Goal: Task Accomplishment & Management: Manage account settings

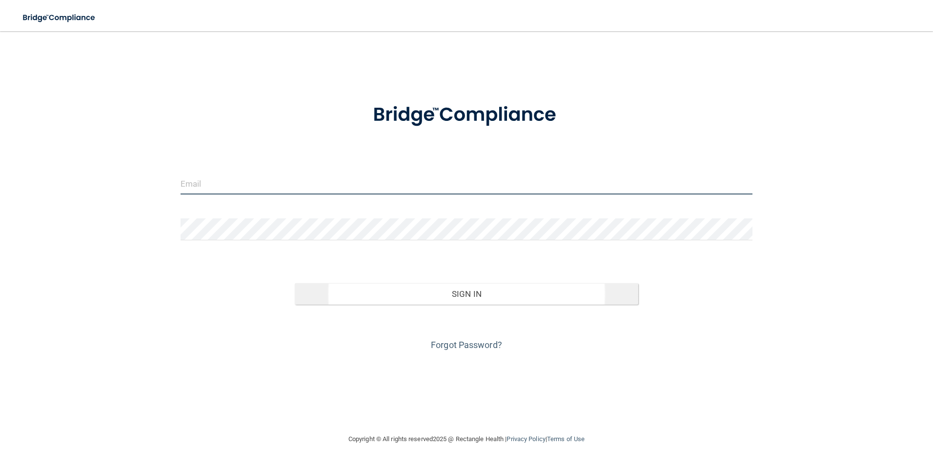
type input "[EMAIL_ADDRESS][DOMAIN_NAME]"
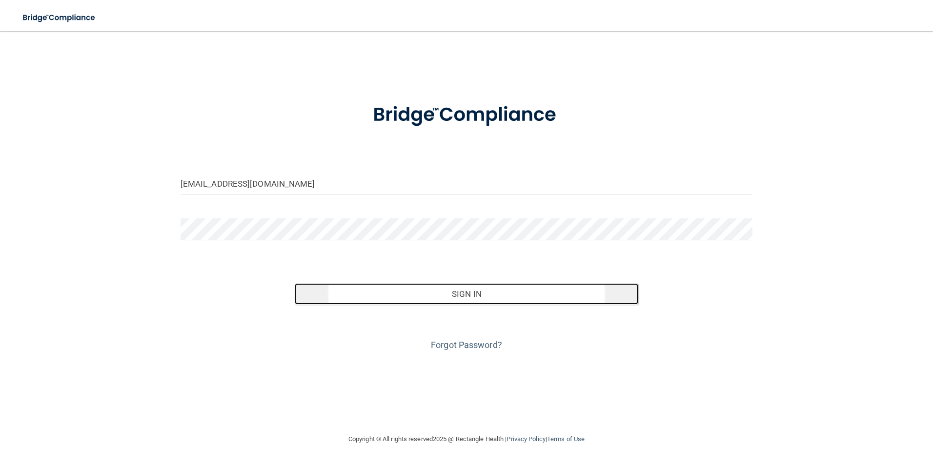
click at [430, 296] on button "Sign In" at bounding box center [466, 293] width 343 height 21
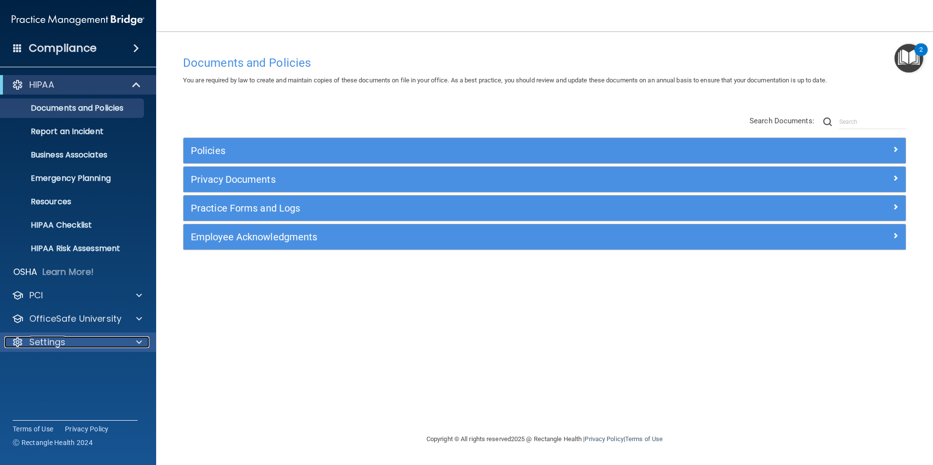
click at [60, 340] on p "Settings" at bounding box center [47, 343] width 36 height 12
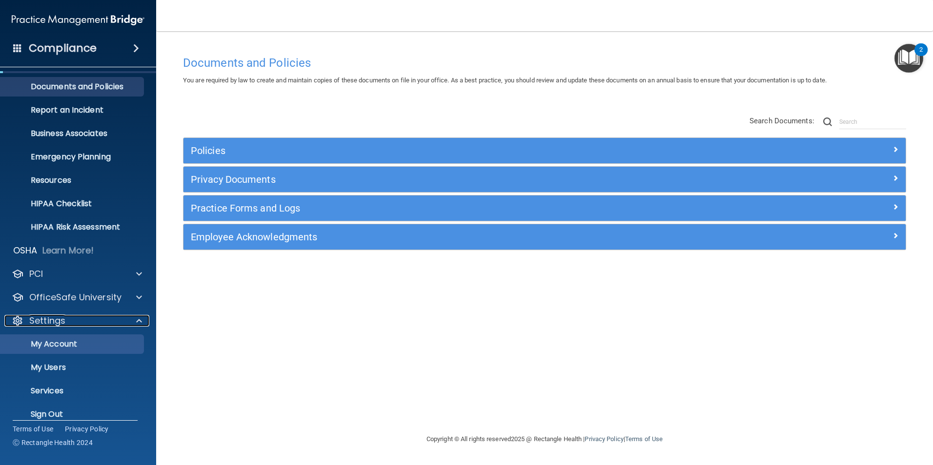
scroll to position [33, 0]
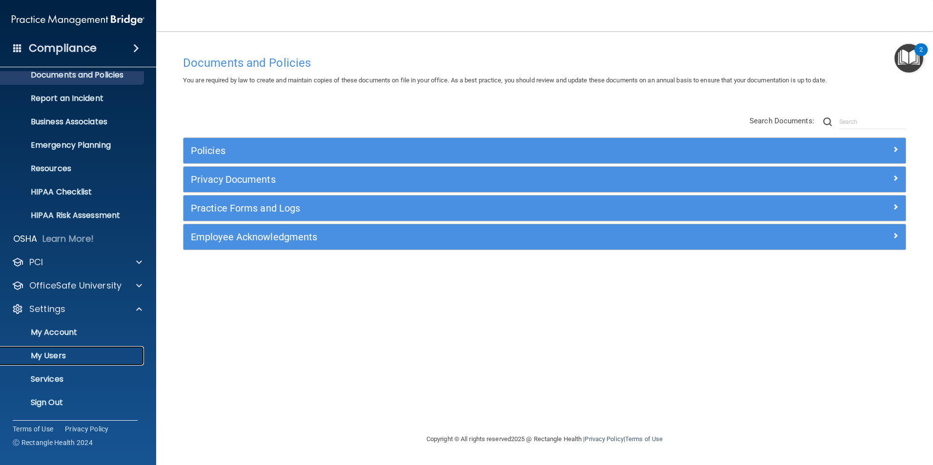
click at [46, 350] on link "My Users" at bounding box center [67, 356] width 154 height 20
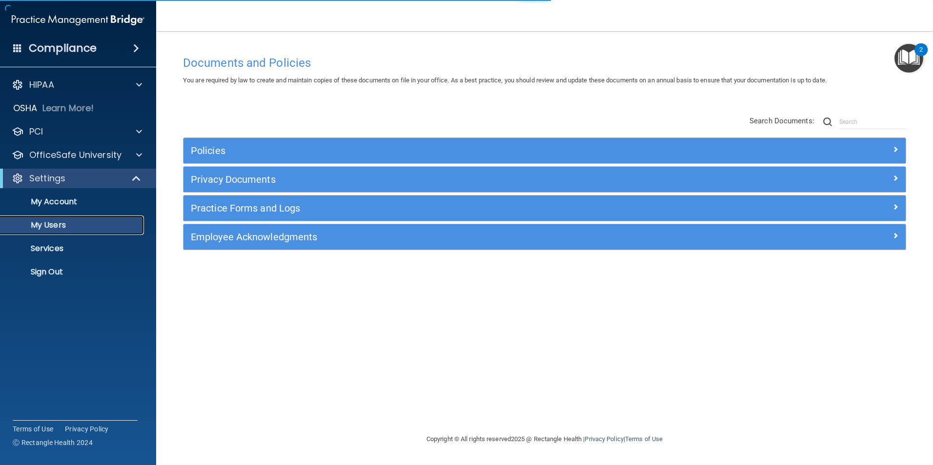
click at [57, 222] on p "My Users" at bounding box center [72, 225] width 133 height 10
select select "20"
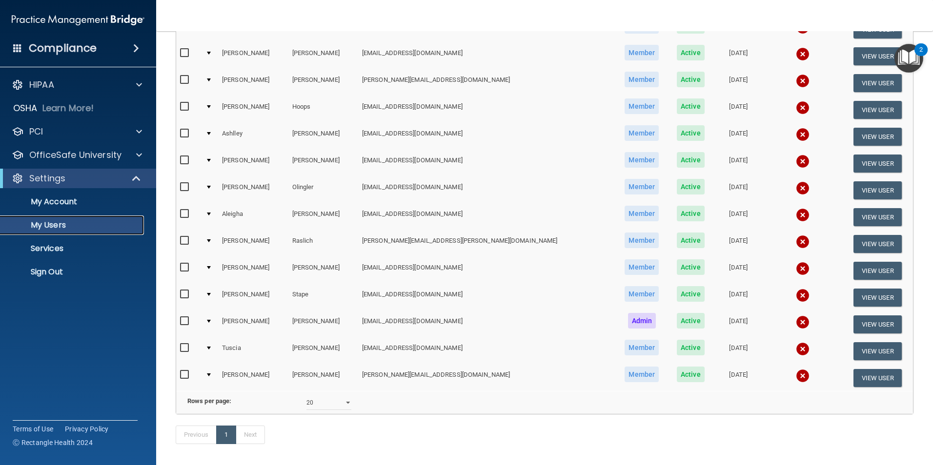
scroll to position [244, 0]
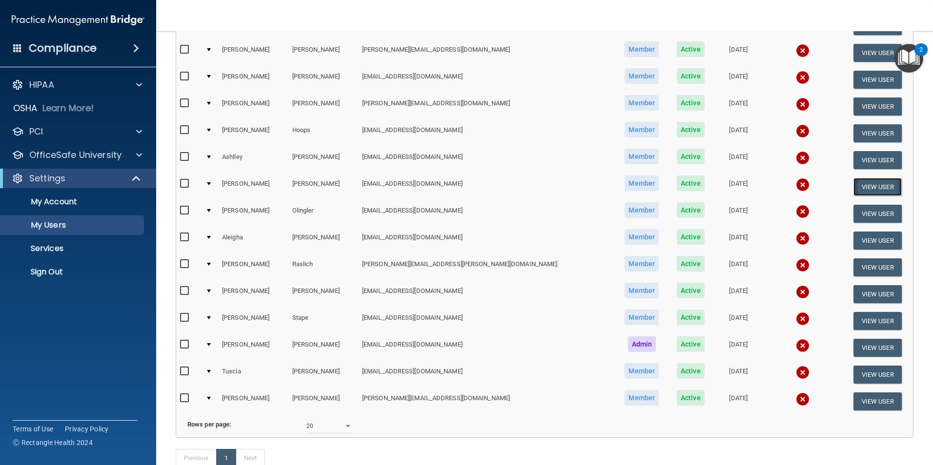
click at [853, 185] on button "View User" at bounding box center [877, 187] width 48 height 18
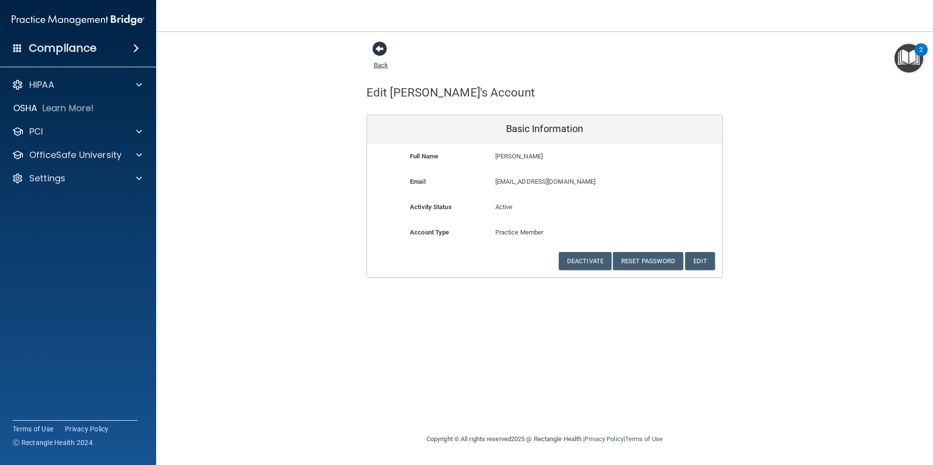
click at [378, 49] on span at bounding box center [379, 48] width 15 height 15
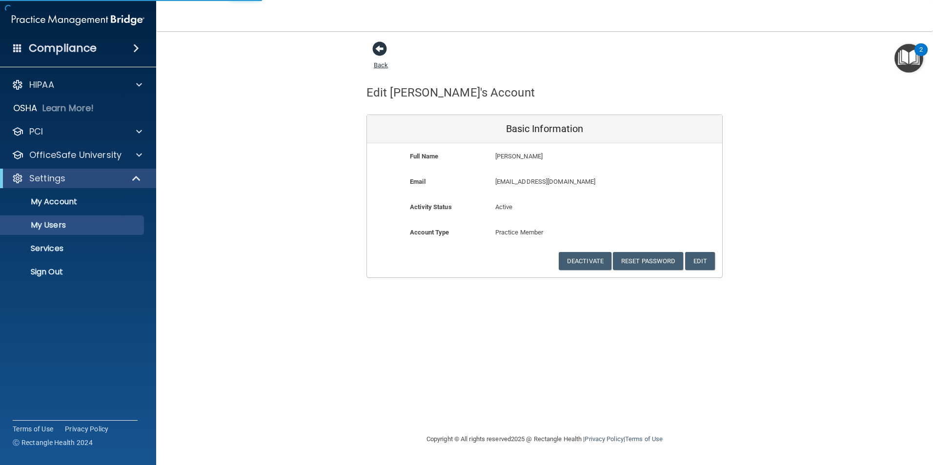
click at [379, 56] on span at bounding box center [379, 48] width 15 height 15
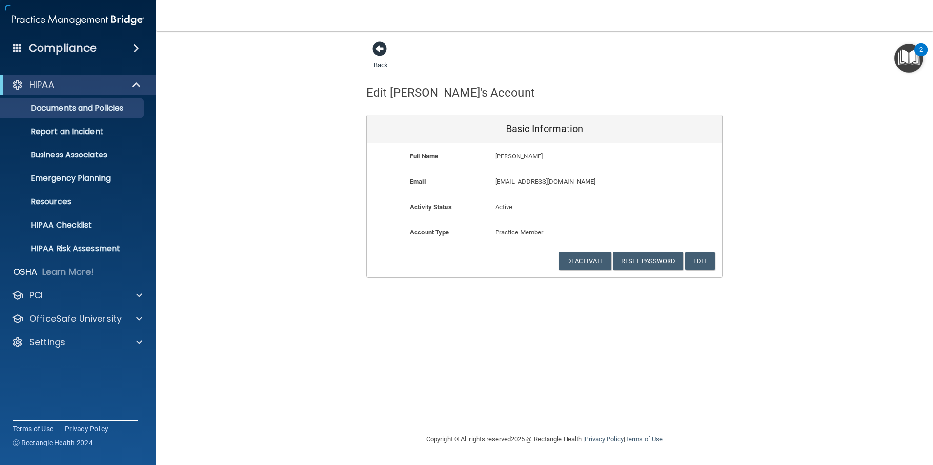
click at [380, 61] on link "Back" at bounding box center [381, 59] width 14 height 19
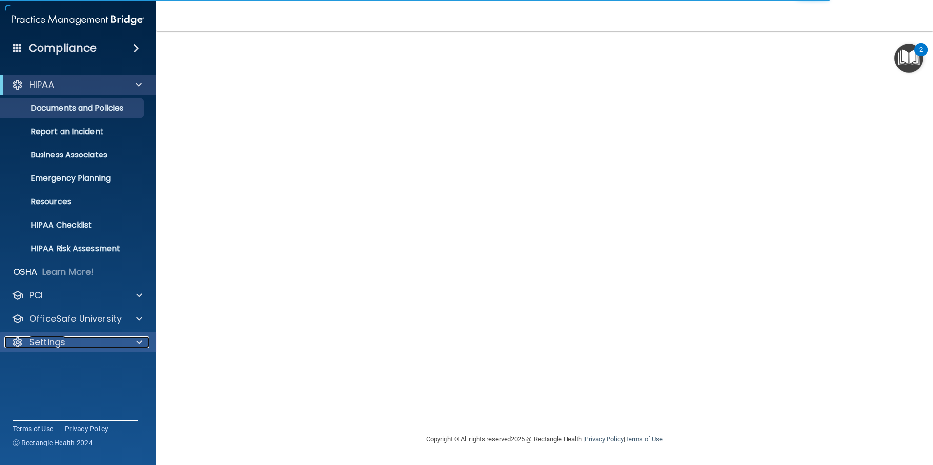
click at [42, 341] on p "Settings" at bounding box center [47, 343] width 36 height 12
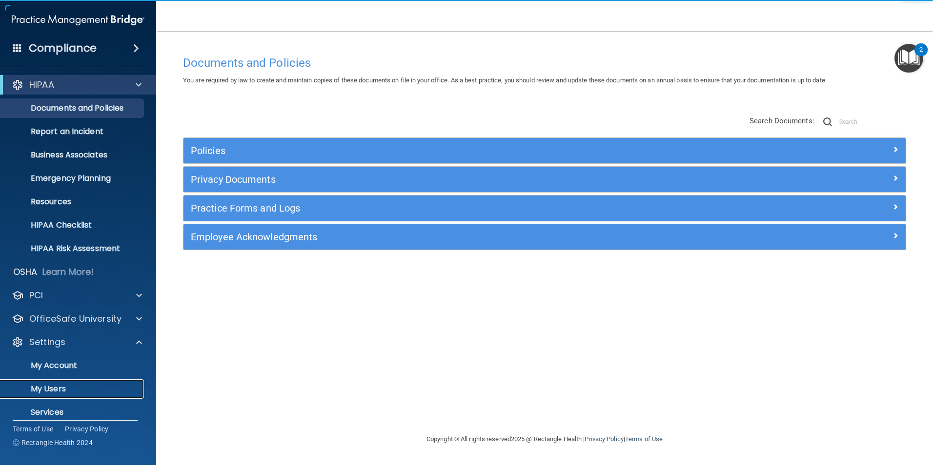
click at [51, 382] on link "My Users" at bounding box center [67, 390] width 154 height 20
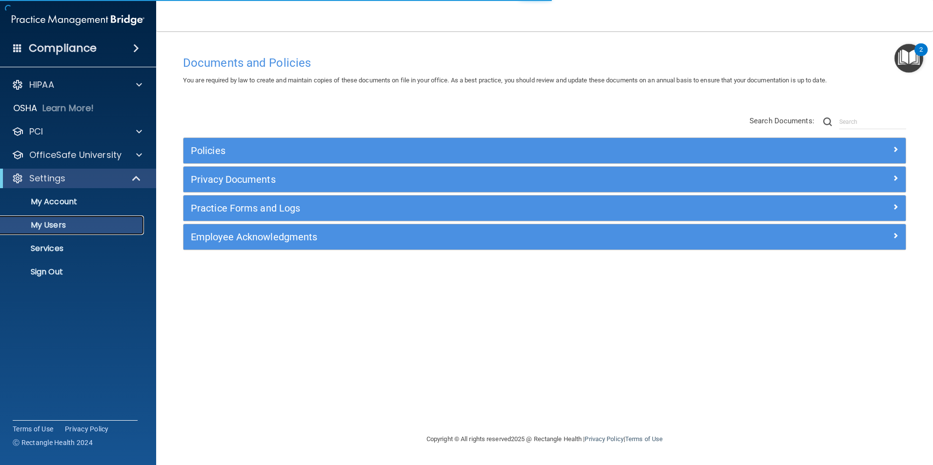
click at [57, 227] on p "My Users" at bounding box center [72, 225] width 133 height 10
select select "20"
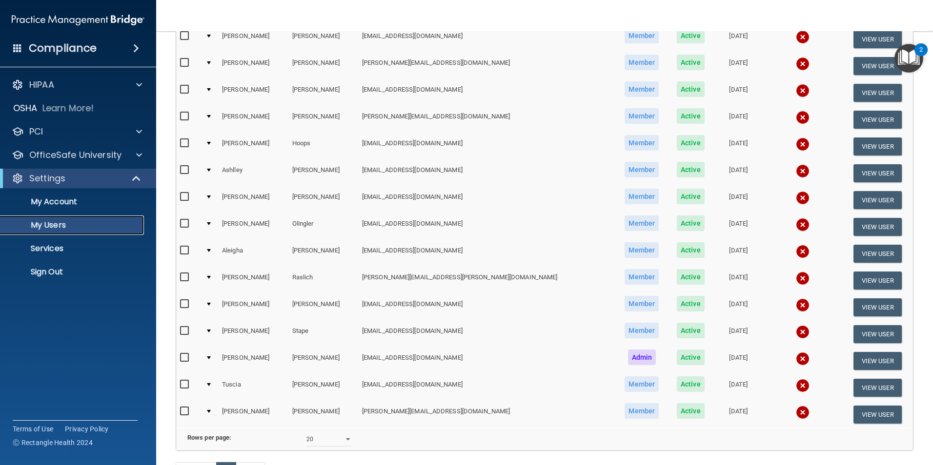
scroll to position [244, 0]
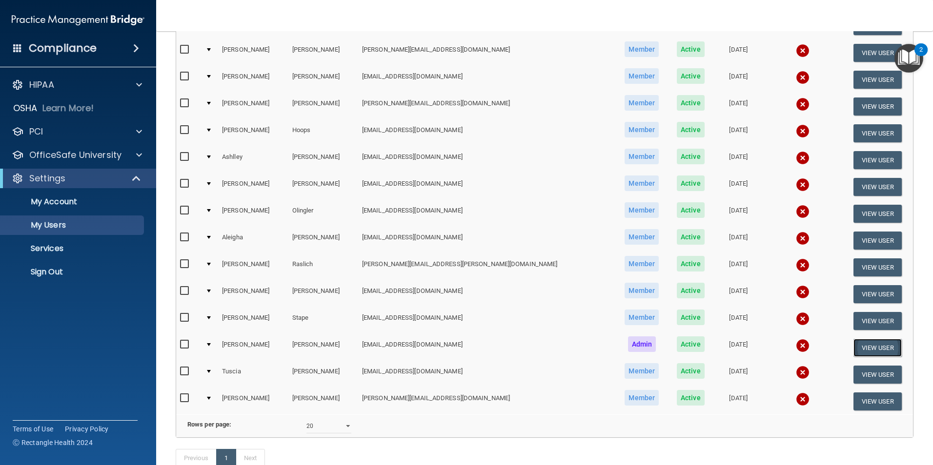
click at [853, 346] on button "View User" at bounding box center [877, 348] width 48 height 18
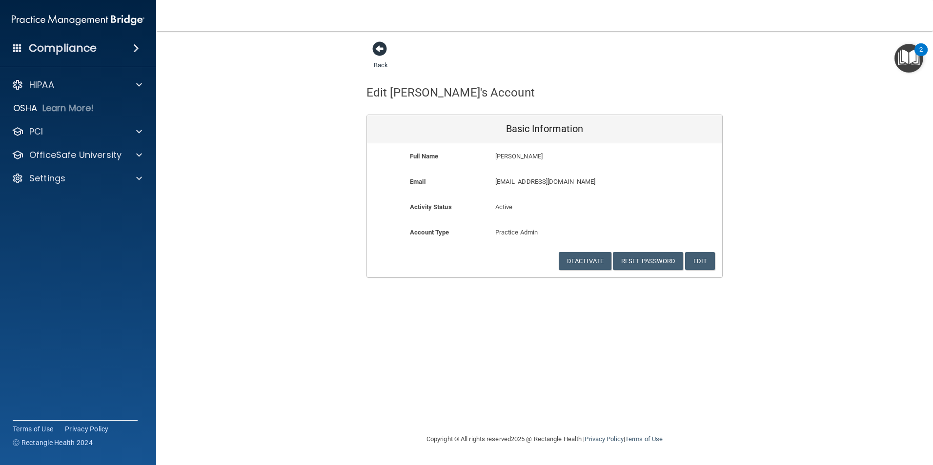
click at [380, 50] on span at bounding box center [379, 48] width 15 height 15
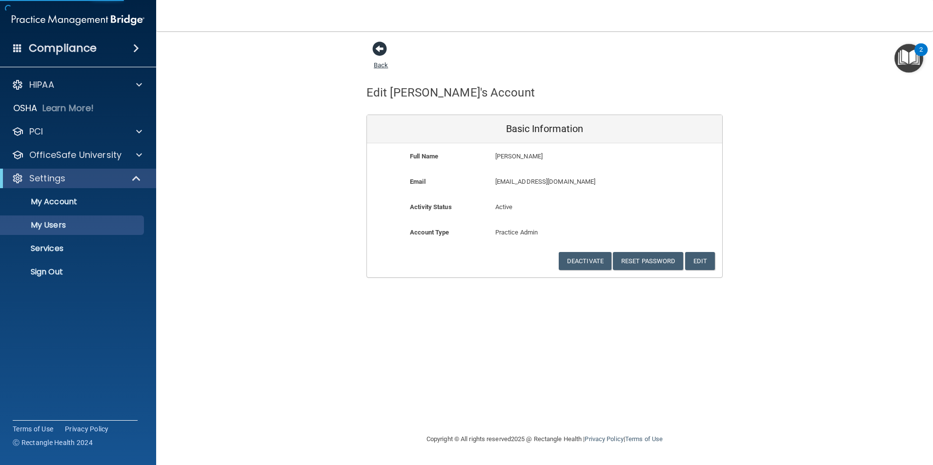
click at [380, 64] on link "Back" at bounding box center [381, 59] width 14 height 19
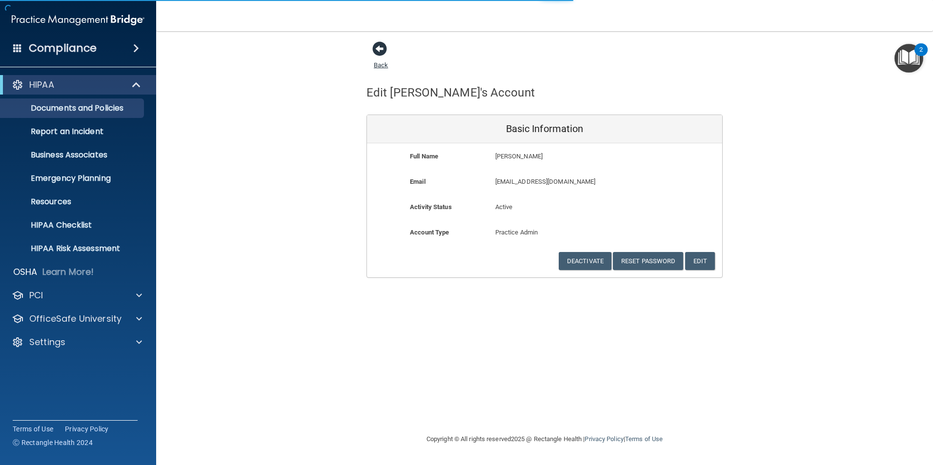
click at [380, 64] on link "Back" at bounding box center [381, 59] width 14 height 19
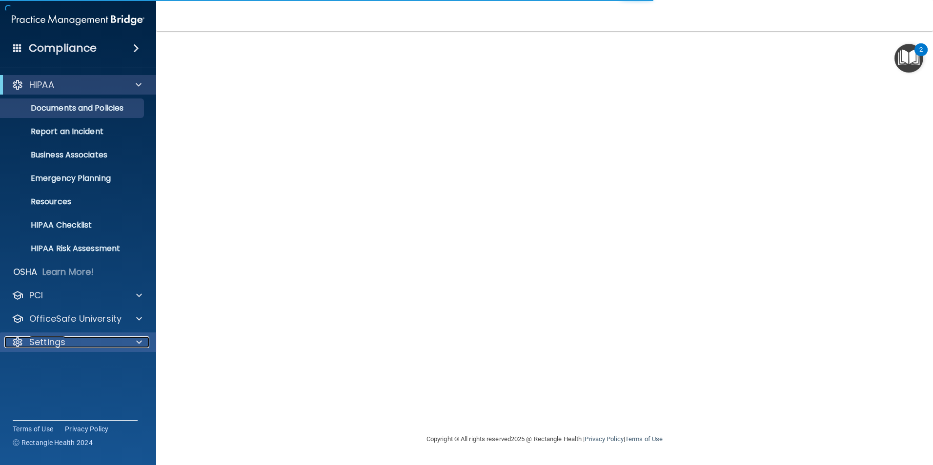
click at [78, 342] on div "Settings" at bounding box center [64, 343] width 121 height 12
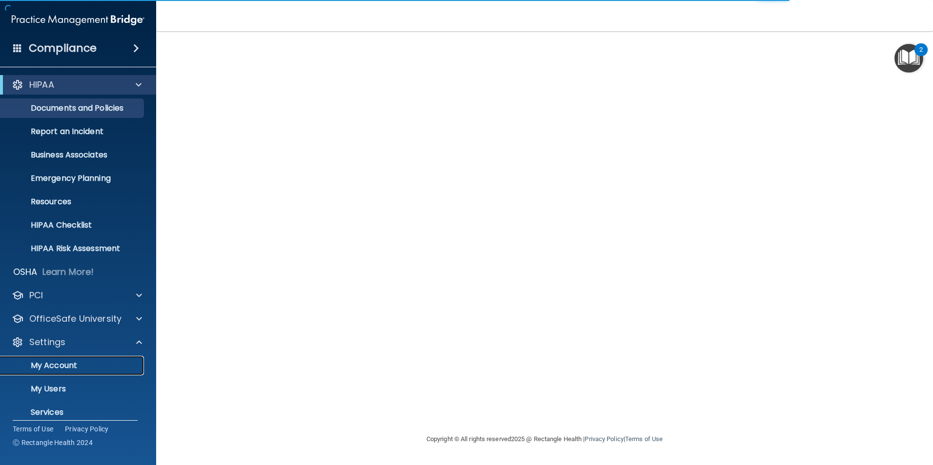
click at [62, 365] on p "My Account" at bounding box center [72, 366] width 133 height 10
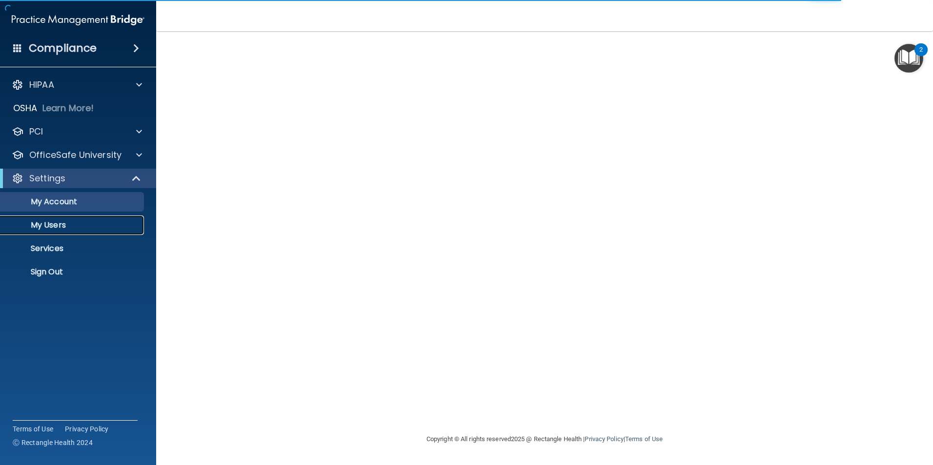
click at [44, 223] on p "My Users" at bounding box center [72, 225] width 133 height 10
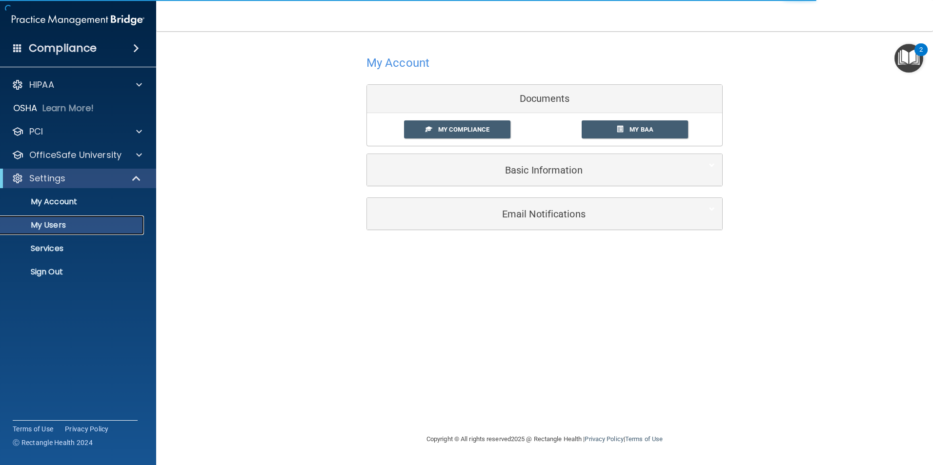
select select "20"
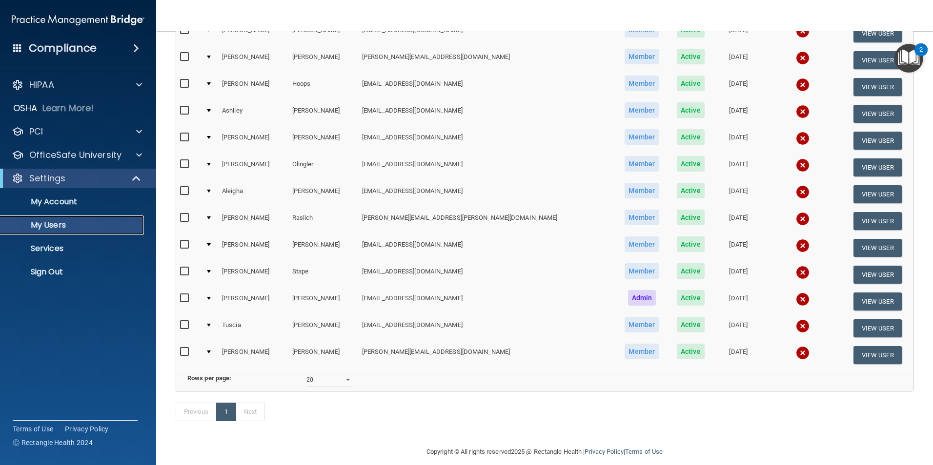
scroll to position [293, 0]
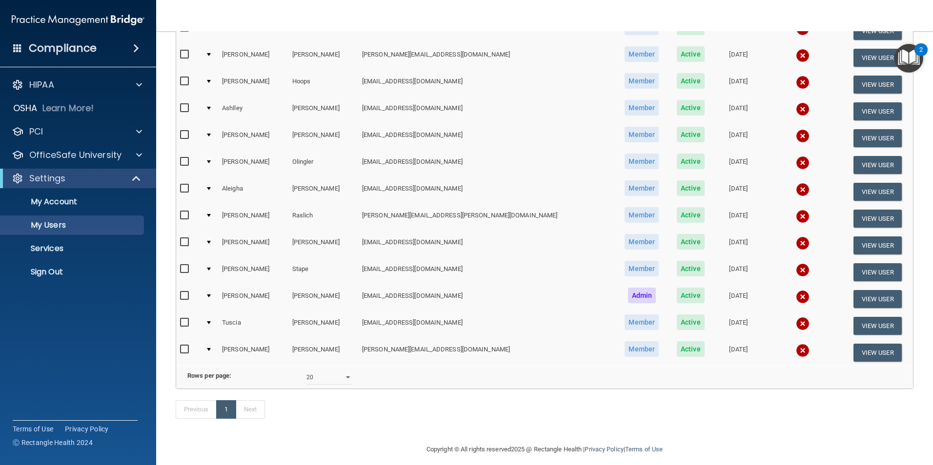
click at [209, 295] on td at bounding box center [209, 299] width 17 height 27
click at [214, 293] on td at bounding box center [209, 299] width 17 height 27
click at [184, 294] on input "checkbox" at bounding box center [185, 296] width 11 height 8
checkbox input "true"
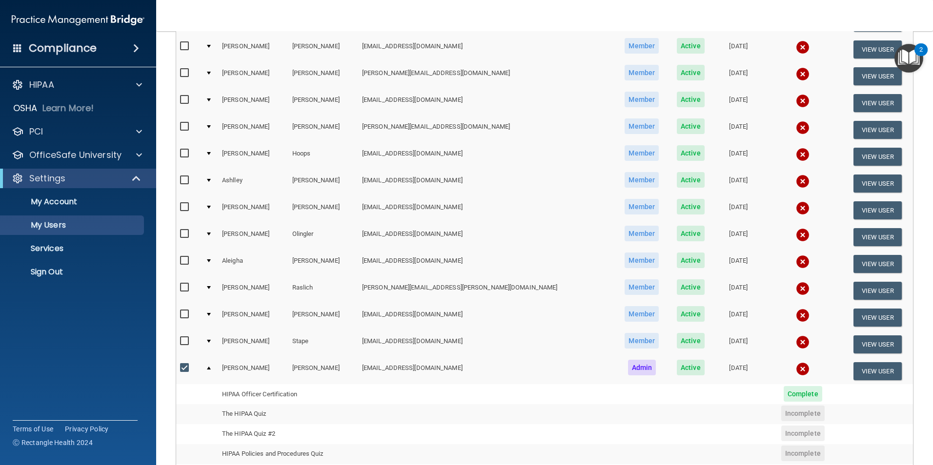
scroll to position [196, 0]
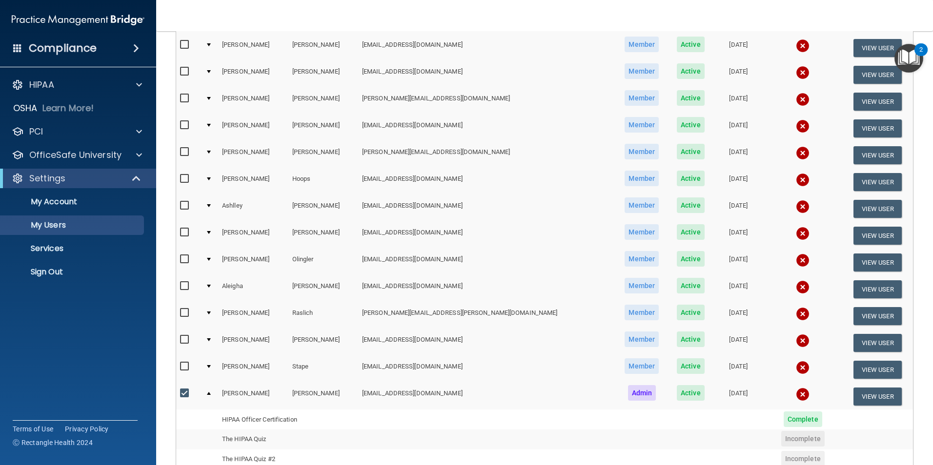
click at [211, 231] on div at bounding box center [209, 232] width 4 height 3
click at [187, 232] on input "checkbox" at bounding box center [185, 233] width 11 height 8
checkbox input "true"
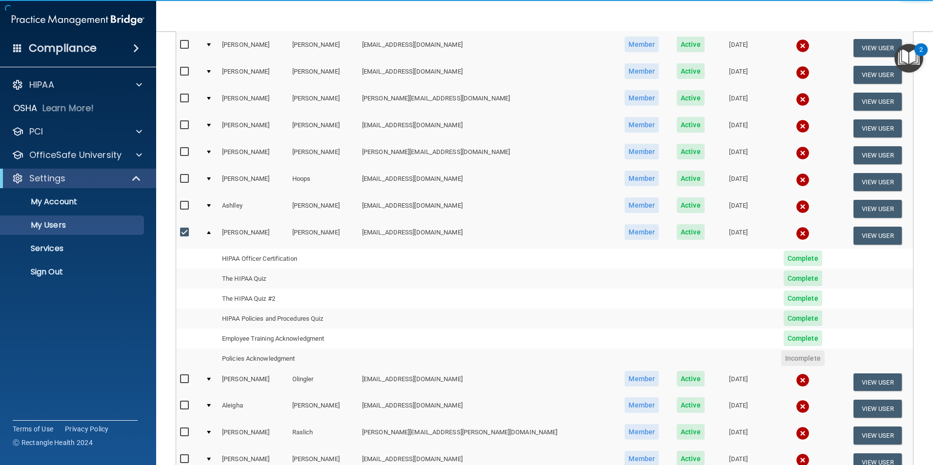
click at [207, 232] on td at bounding box center [209, 235] width 17 height 26
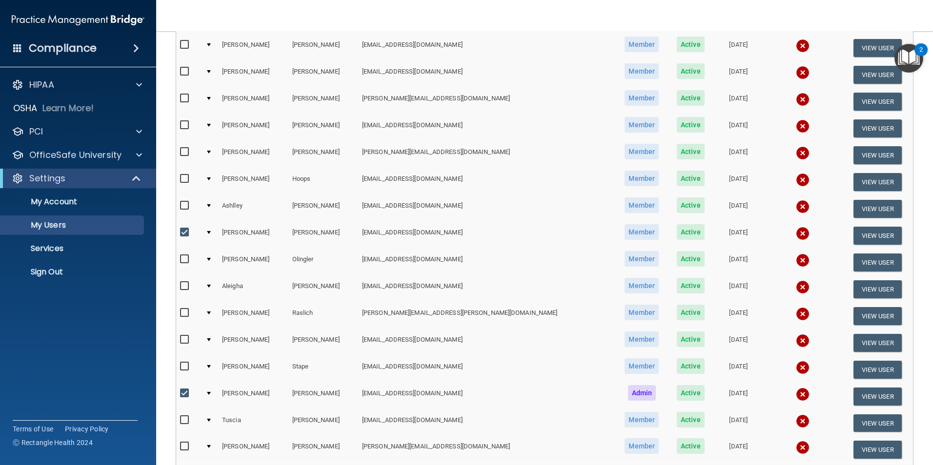
click at [218, 231] on td at bounding box center [209, 235] width 17 height 27
click at [216, 232] on td at bounding box center [209, 235] width 17 height 27
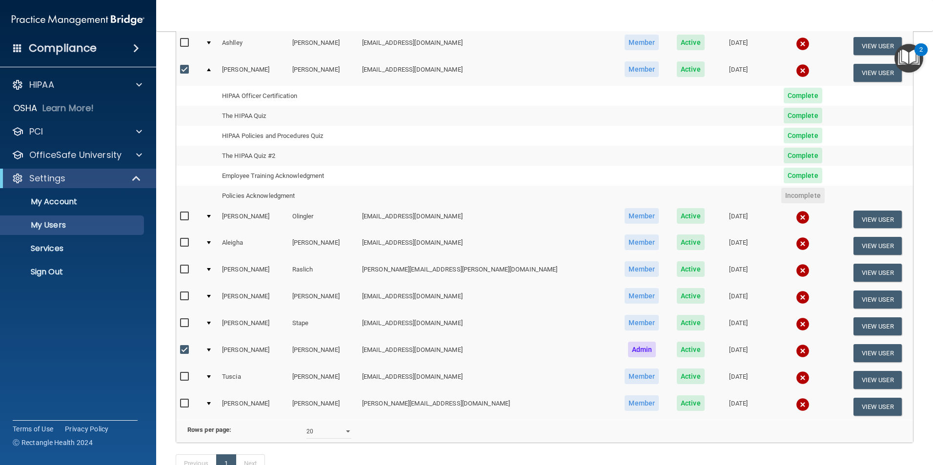
scroll to position [391, 0]
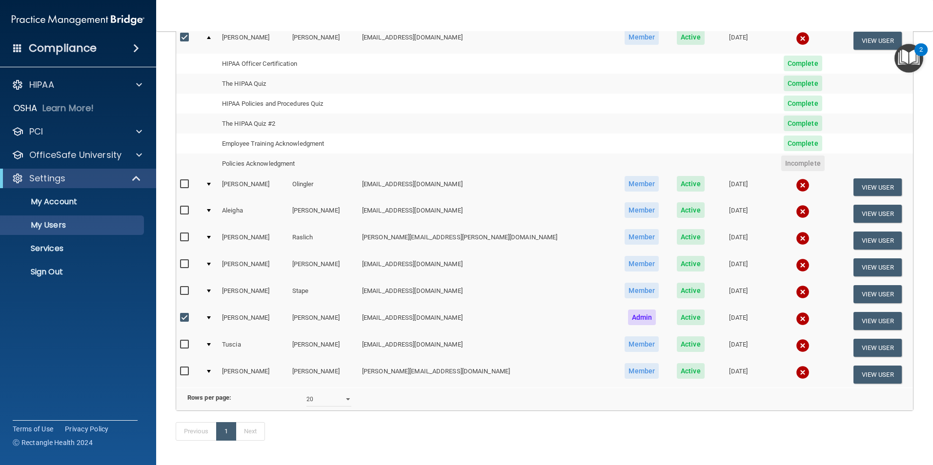
click at [212, 316] on td at bounding box center [209, 321] width 17 height 27
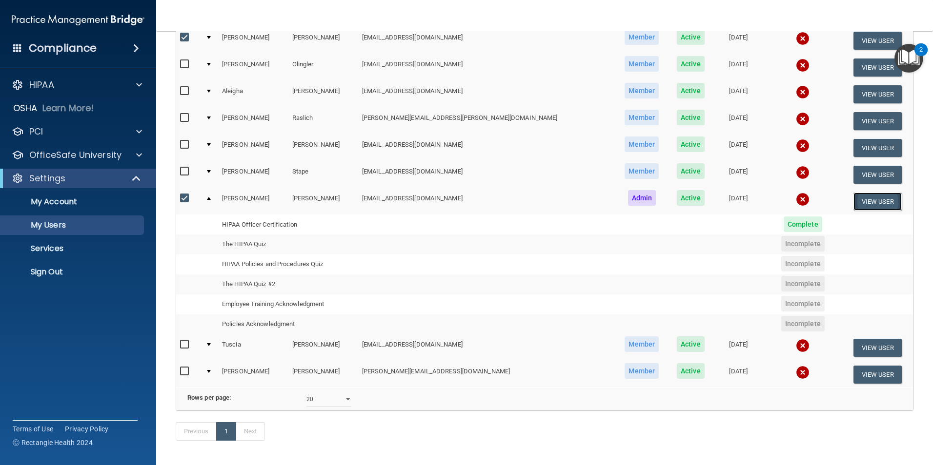
click at [861, 200] on button "View User" at bounding box center [877, 202] width 48 height 18
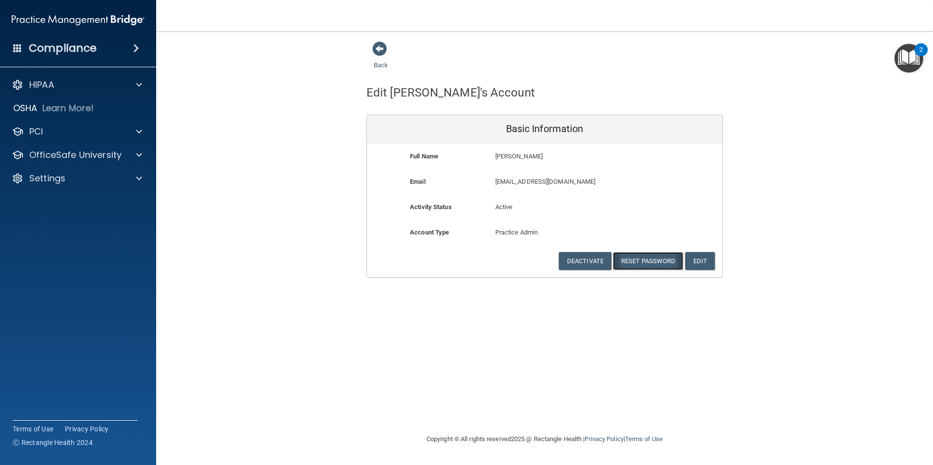
click at [635, 261] on button "Reset Password" at bounding box center [648, 261] width 70 height 18
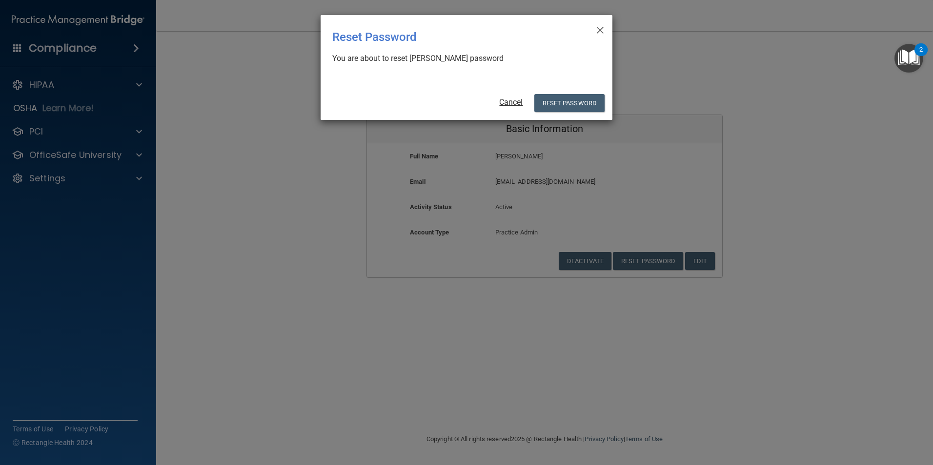
click at [513, 102] on link "Cancel" at bounding box center [510, 102] width 23 height 9
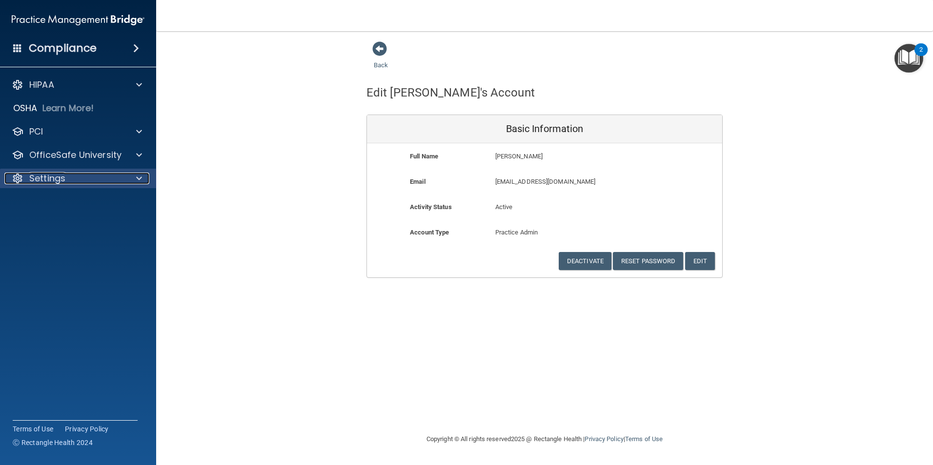
click at [60, 177] on p "Settings" at bounding box center [47, 179] width 36 height 12
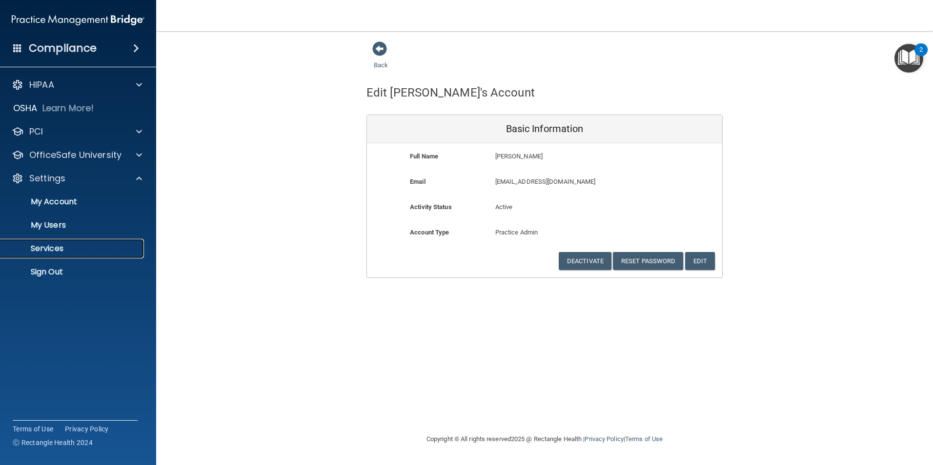
click at [45, 246] on p "Services" at bounding box center [72, 249] width 133 height 10
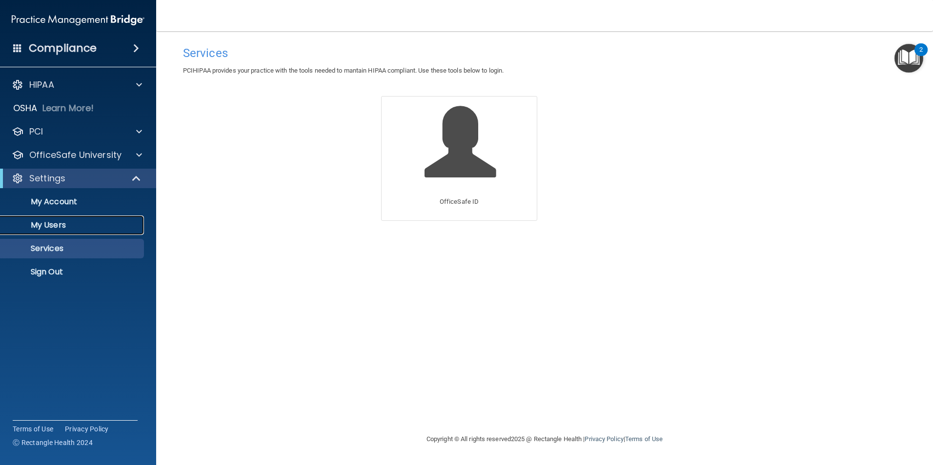
click at [45, 225] on p "My Users" at bounding box center [72, 225] width 133 height 10
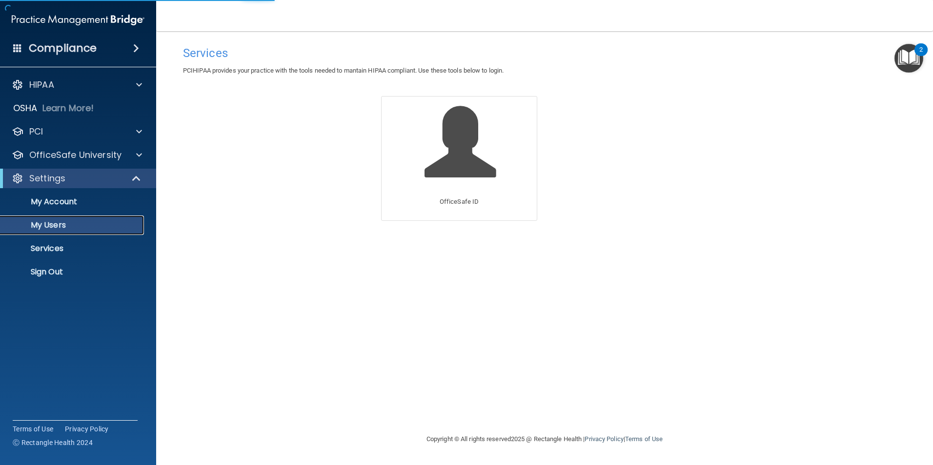
select select "20"
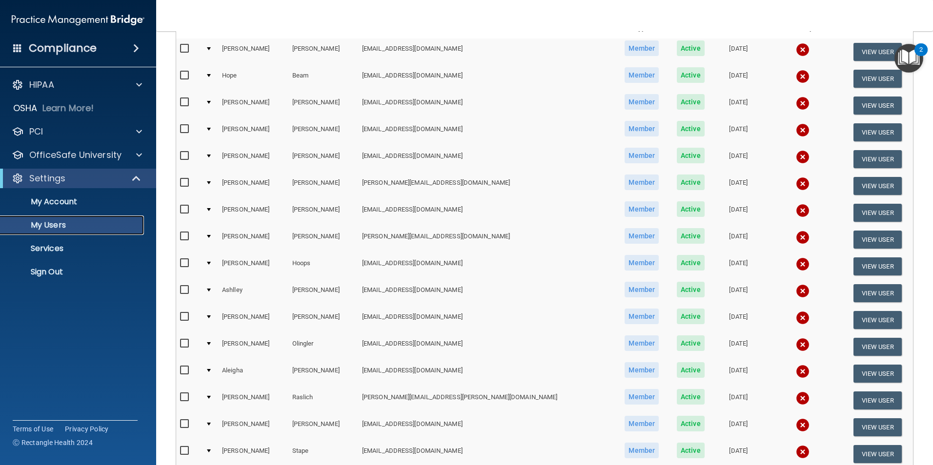
scroll to position [71, 0]
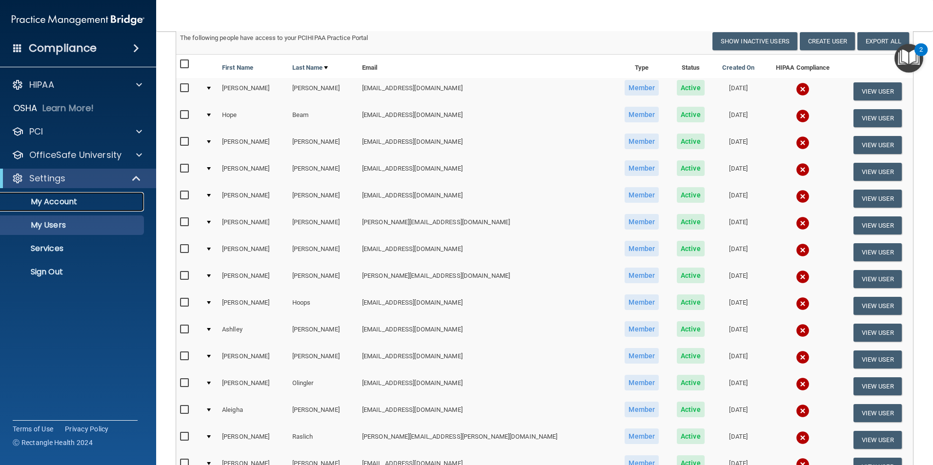
click at [74, 202] on p "My Account" at bounding box center [72, 202] width 133 height 10
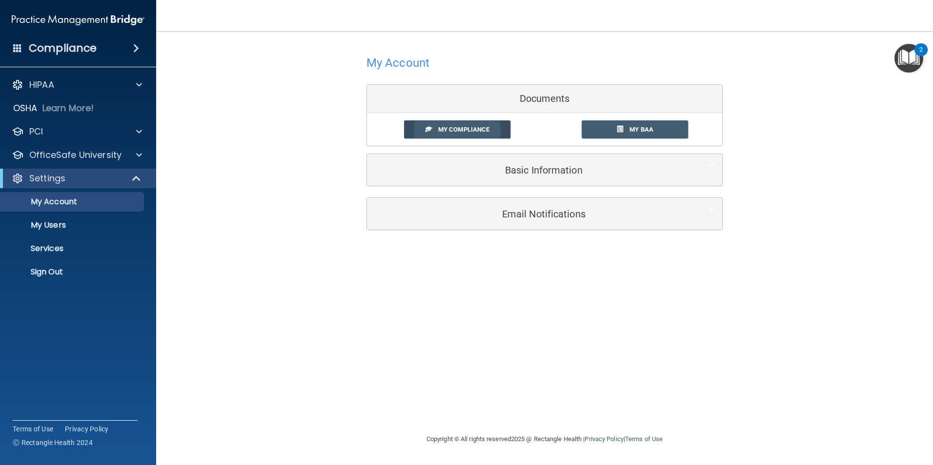
click at [450, 131] on span "My Compliance" at bounding box center [463, 129] width 51 height 7
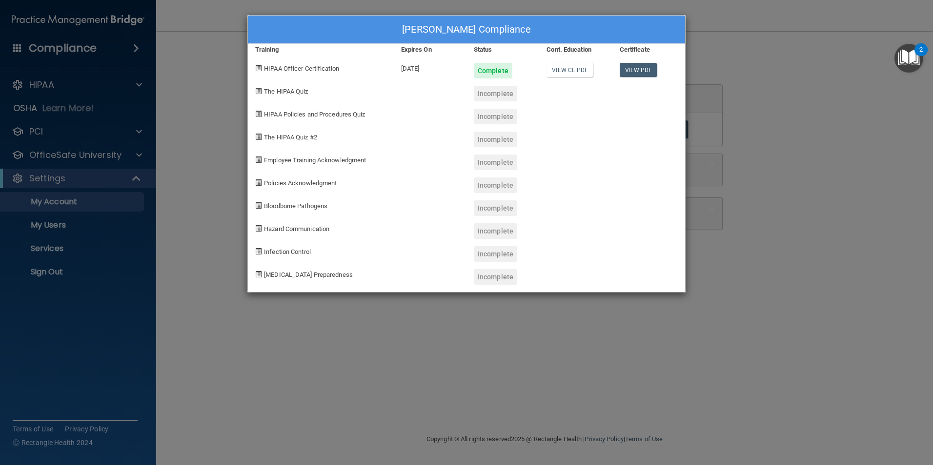
click at [272, 91] on span "The HIPAA Quiz" at bounding box center [286, 91] width 44 height 7
click at [257, 91] on span at bounding box center [258, 91] width 6 height 6
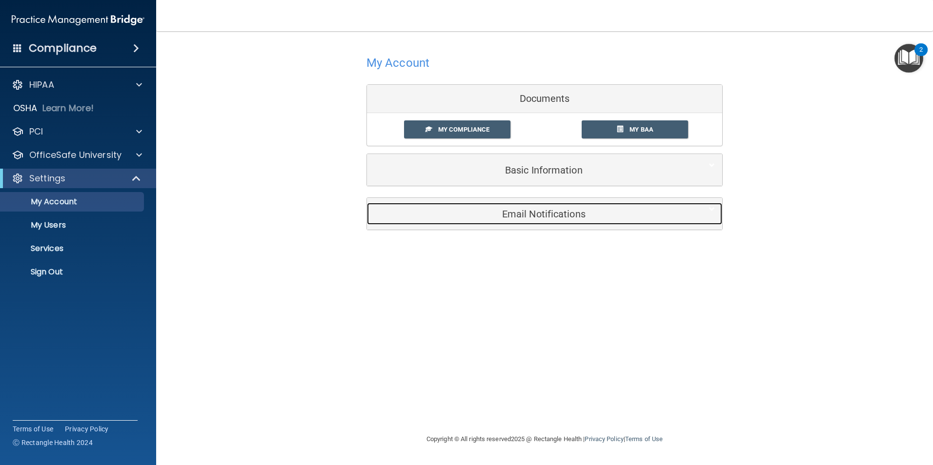
click at [535, 220] on h5 "Email Notifications" at bounding box center [529, 214] width 311 height 11
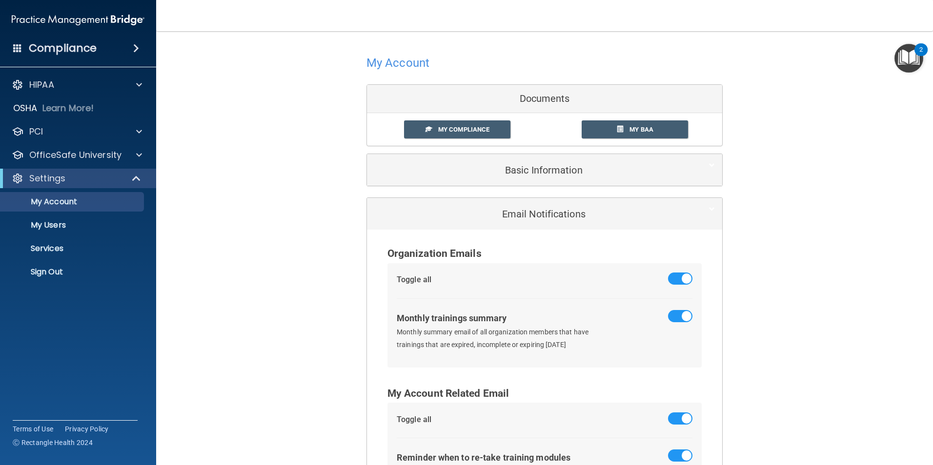
click at [917, 61] on img "Open Resource Center, 2 new notifications" at bounding box center [908, 58] width 29 height 29
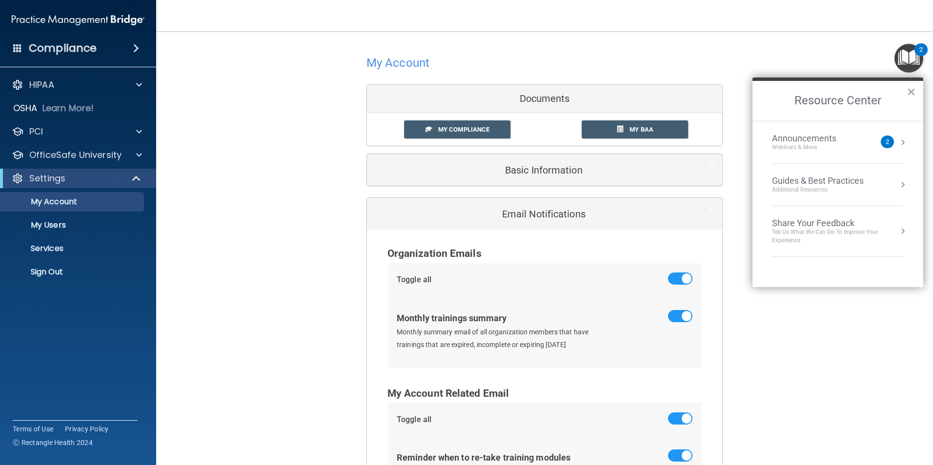
click at [834, 142] on div "Announcements" at bounding box center [814, 138] width 84 height 11
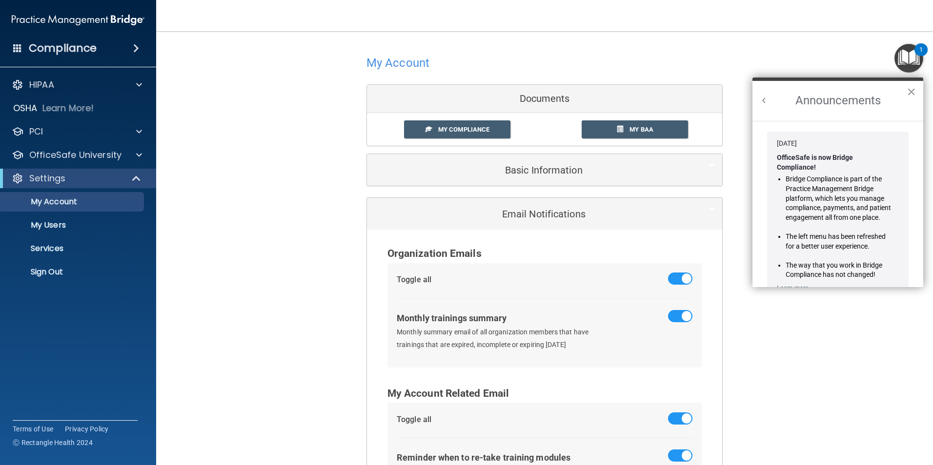
click at [915, 95] on button "×" at bounding box center [910, 92] width 9 height 16
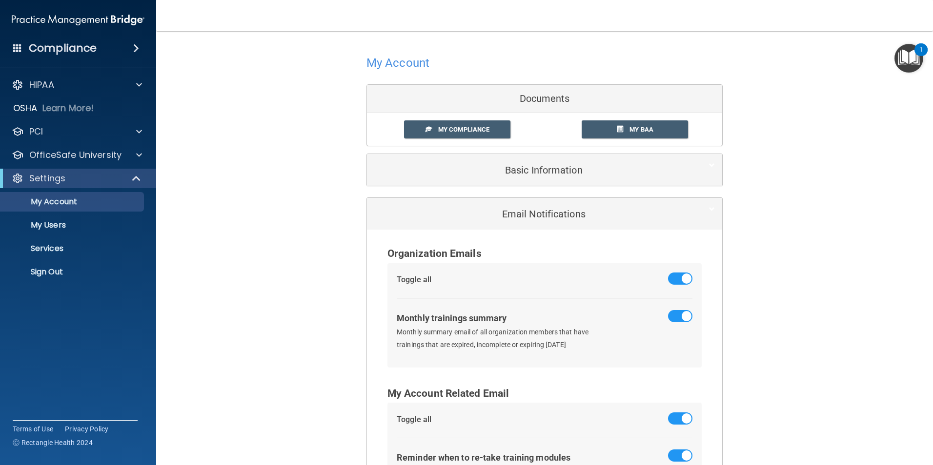
click at [913, 58] on img "Open Resource Center, 1 new notification" at bounding box center [908, 58] width 29 height 29
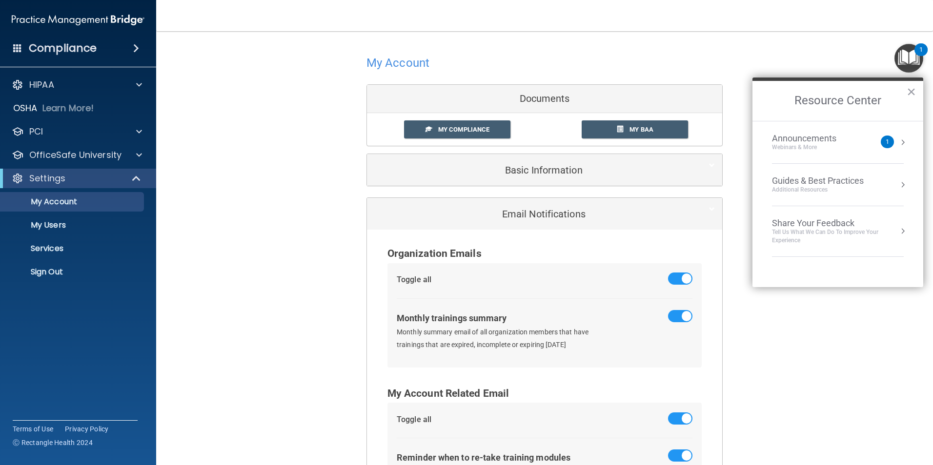
click at [863, 183] on div "Guides & Best Practices" at bounding box center [818, 181] width 92 height 11
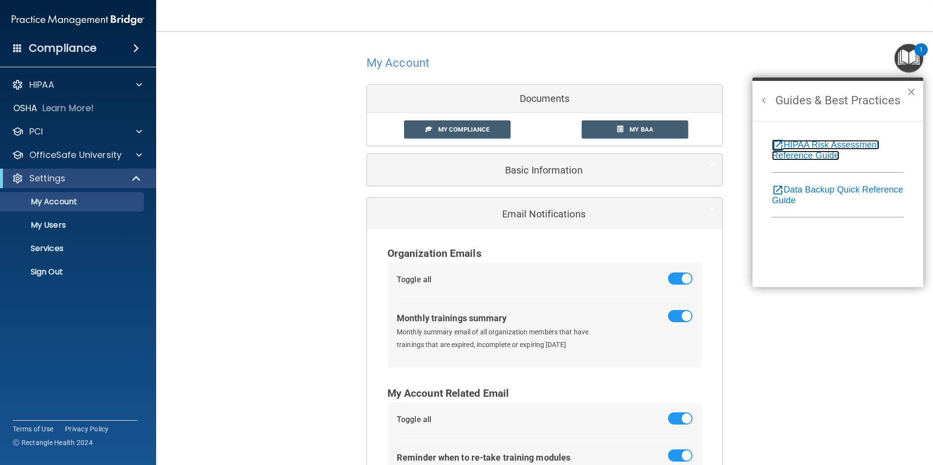
click at [814, 146] on link "open_in_new HIPAA Risk Assessment Reference Guide" at bounding box center [825, 150] width 107 height 20
